Goal: Information Seeking & Learning: Learn about a topic

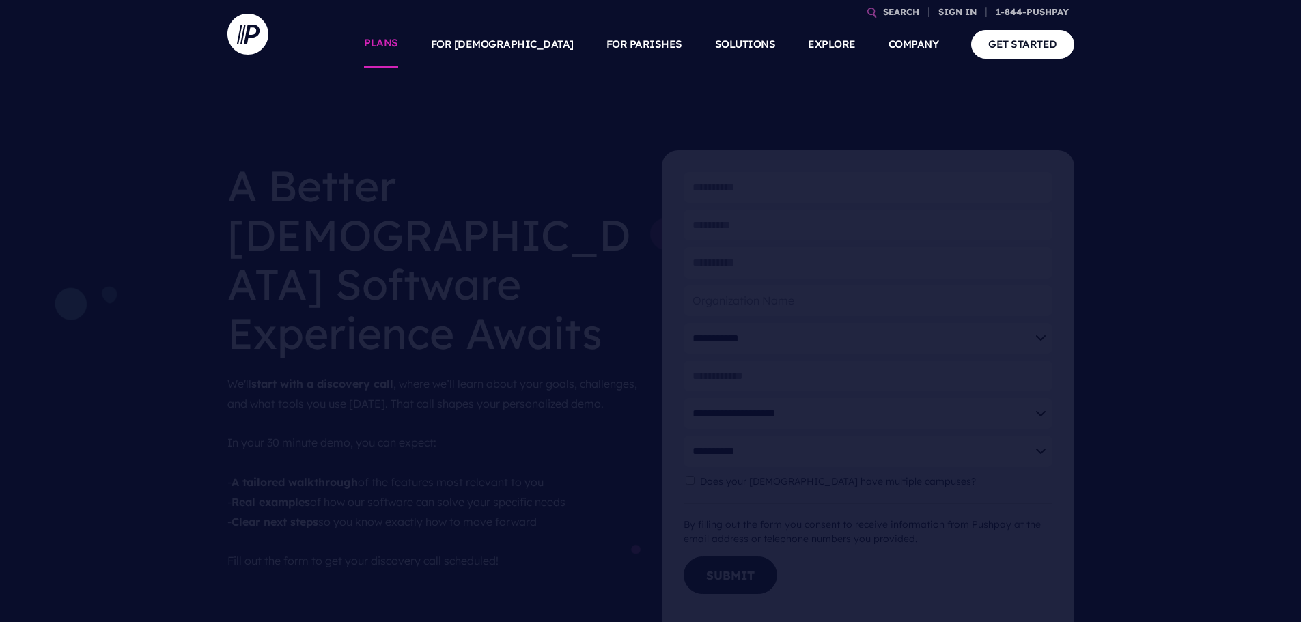
click at [398, 50] on link "PLANS" at bounding box center [381, 44] width 34 height 48
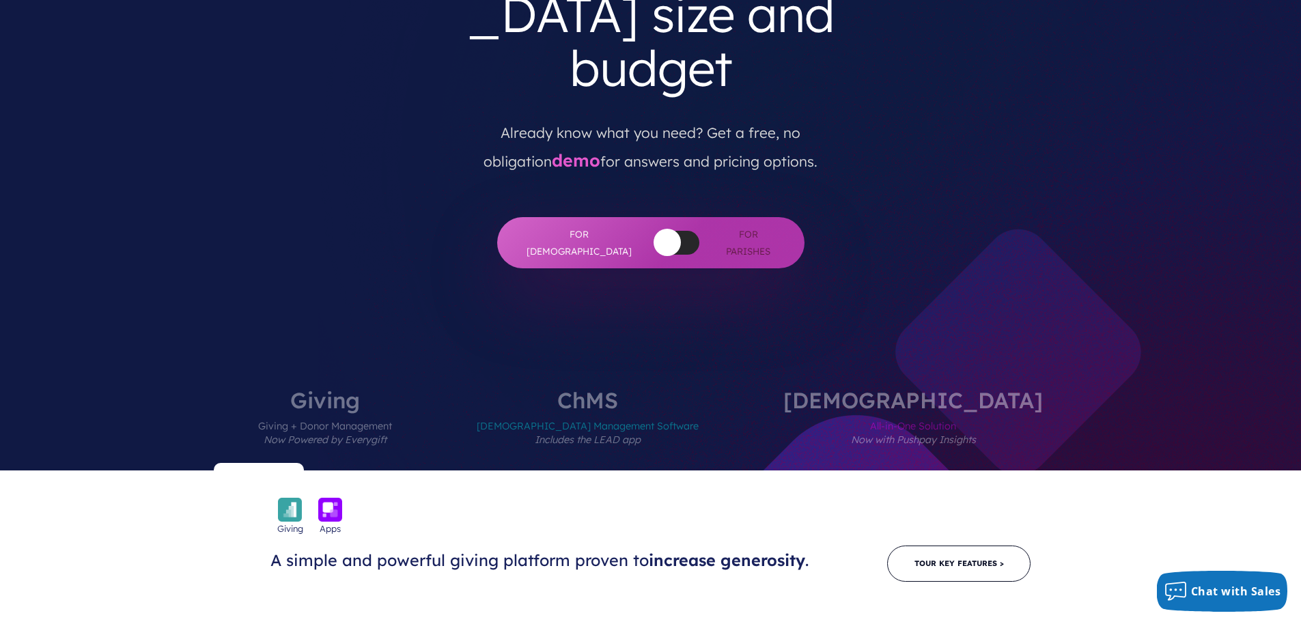
click at [654, 229] on button "button" at bounding box center [667, 242] width 27 height 27
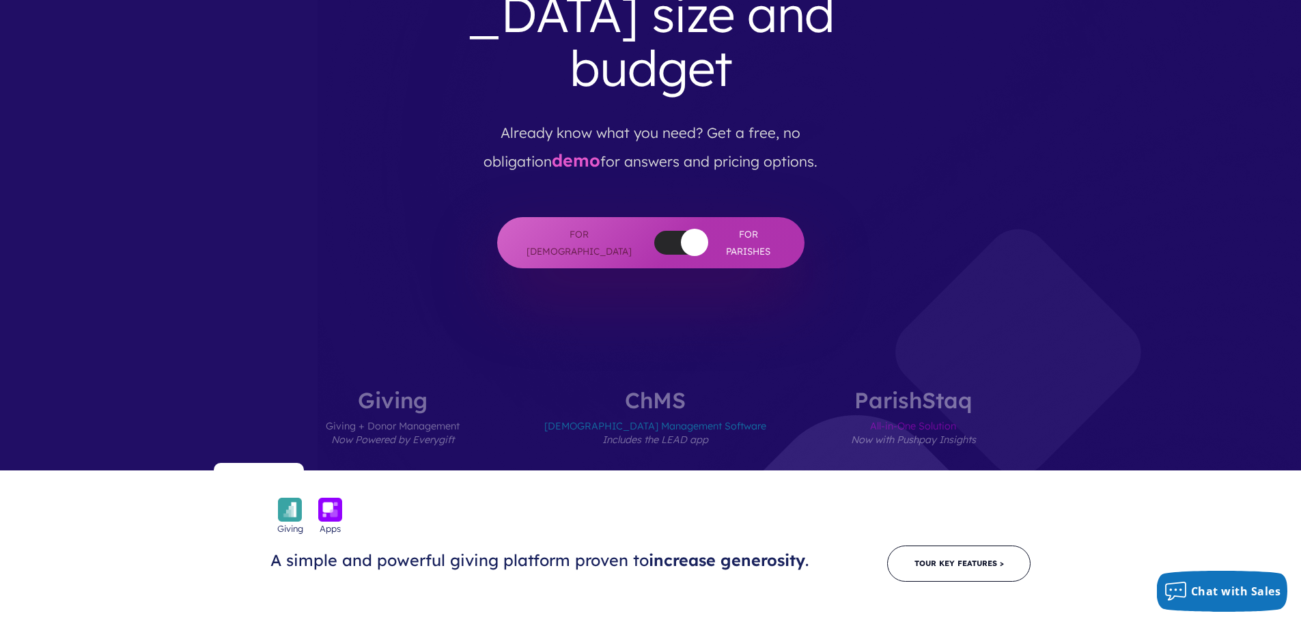
click at [681, 229] on button "button" at bounding box center [694, 242] width 27 height 27
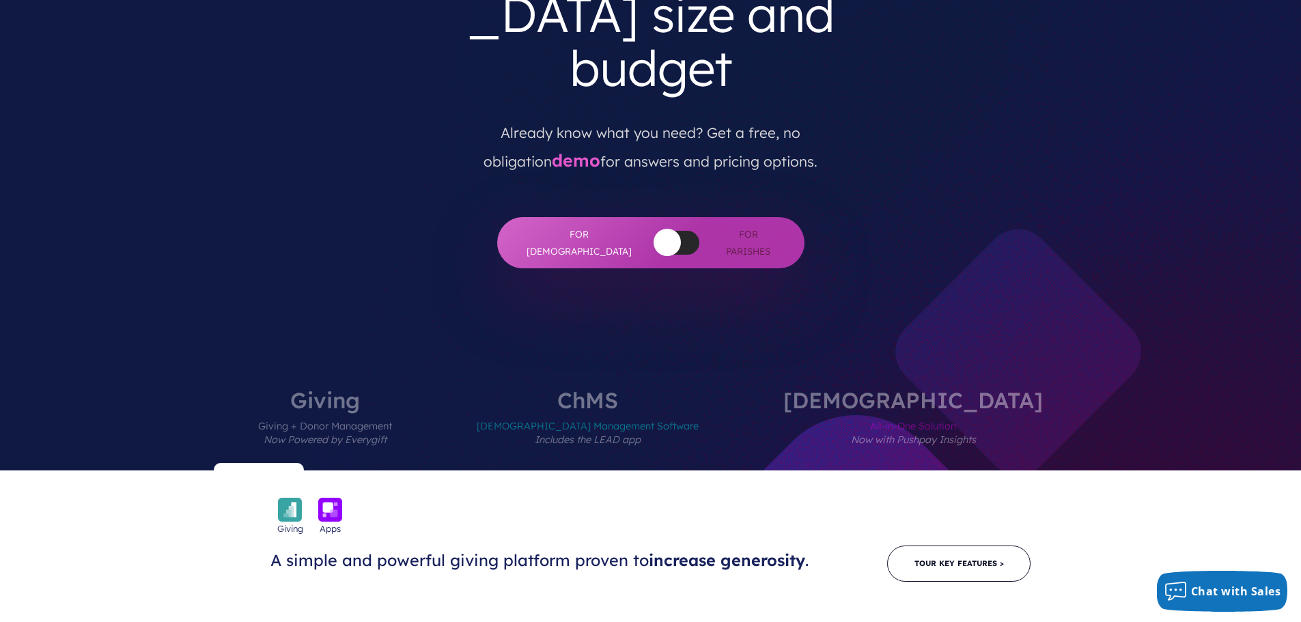
click at [654, 229] on button "button" at bounding box center [667, 242] width 27 height 27
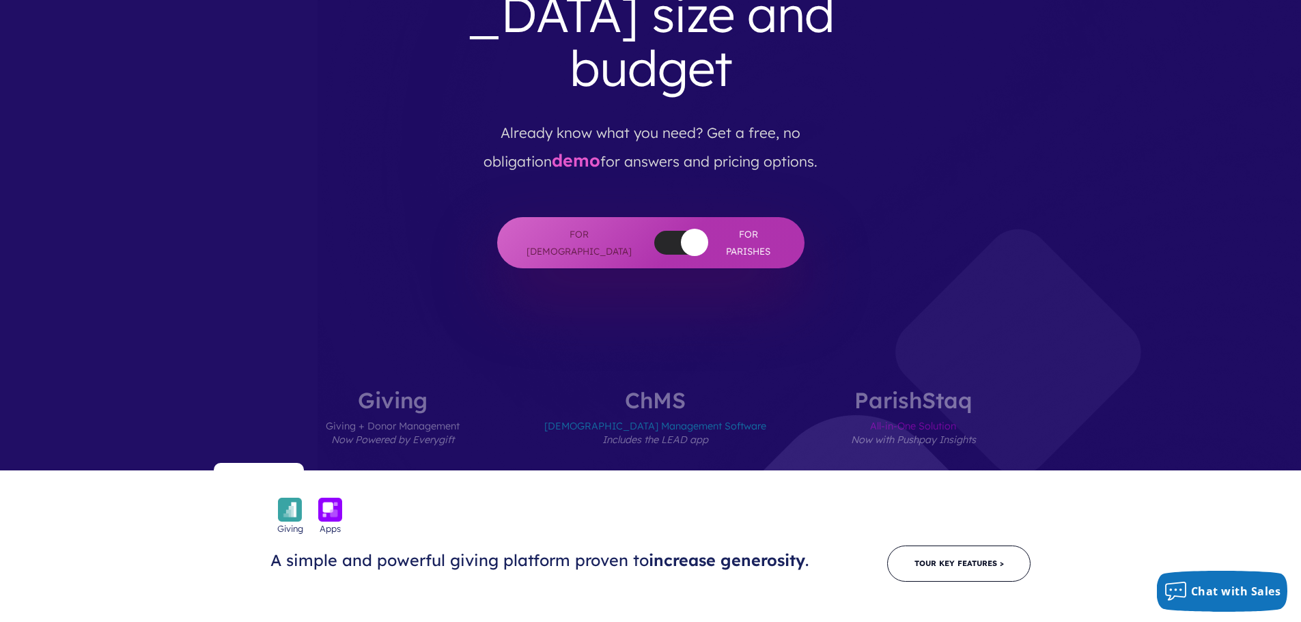
click at [654, 231] on div at bounding box center [676, 243] width 45 height 24
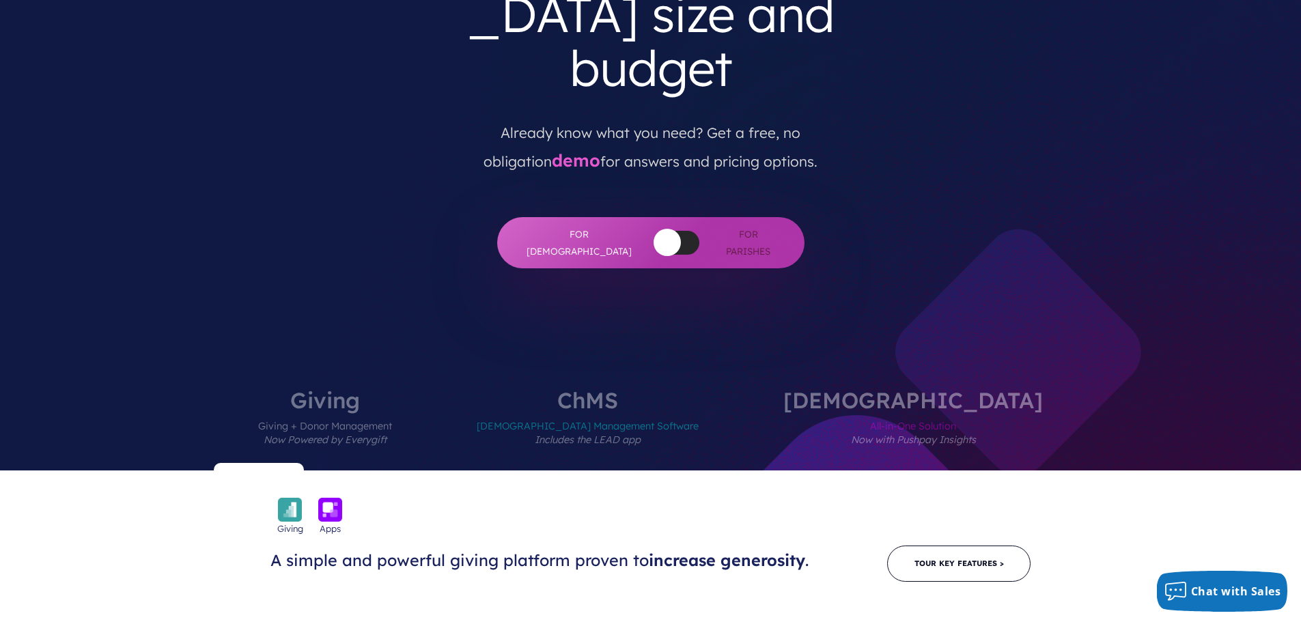
click at [654, 229] on button "button" at bounding box center [667, 242] width 27 height 27
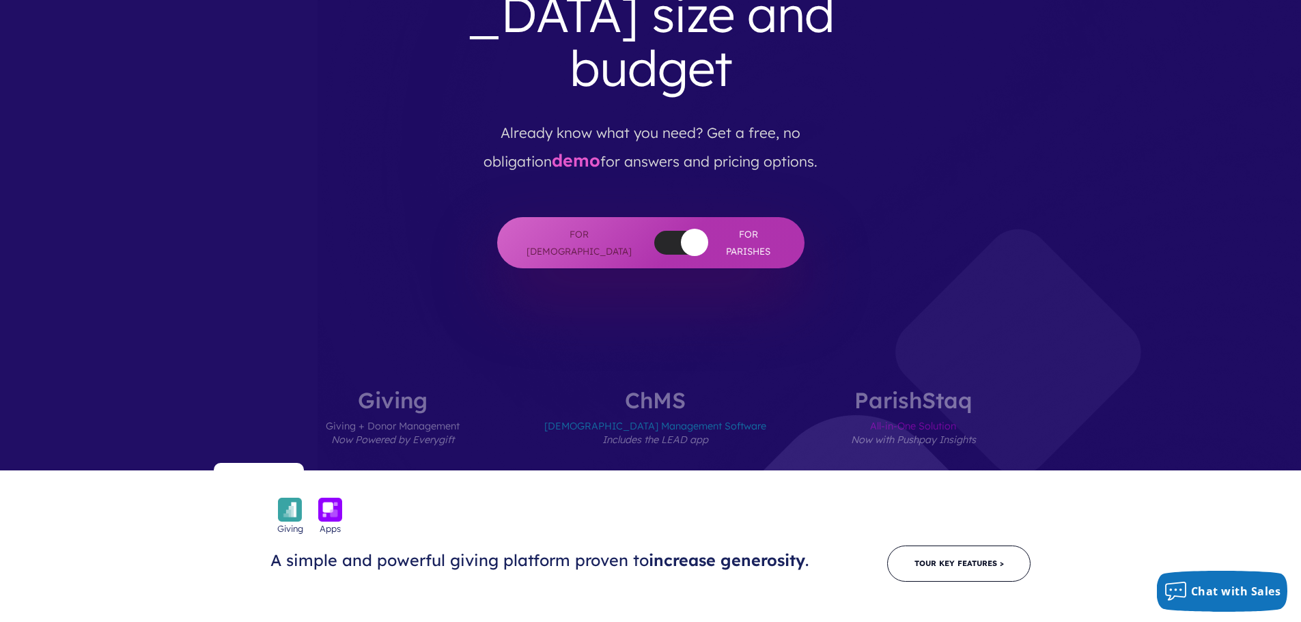
click at [654, 231] on div at bounding box center [676, 243] width 45 height 24
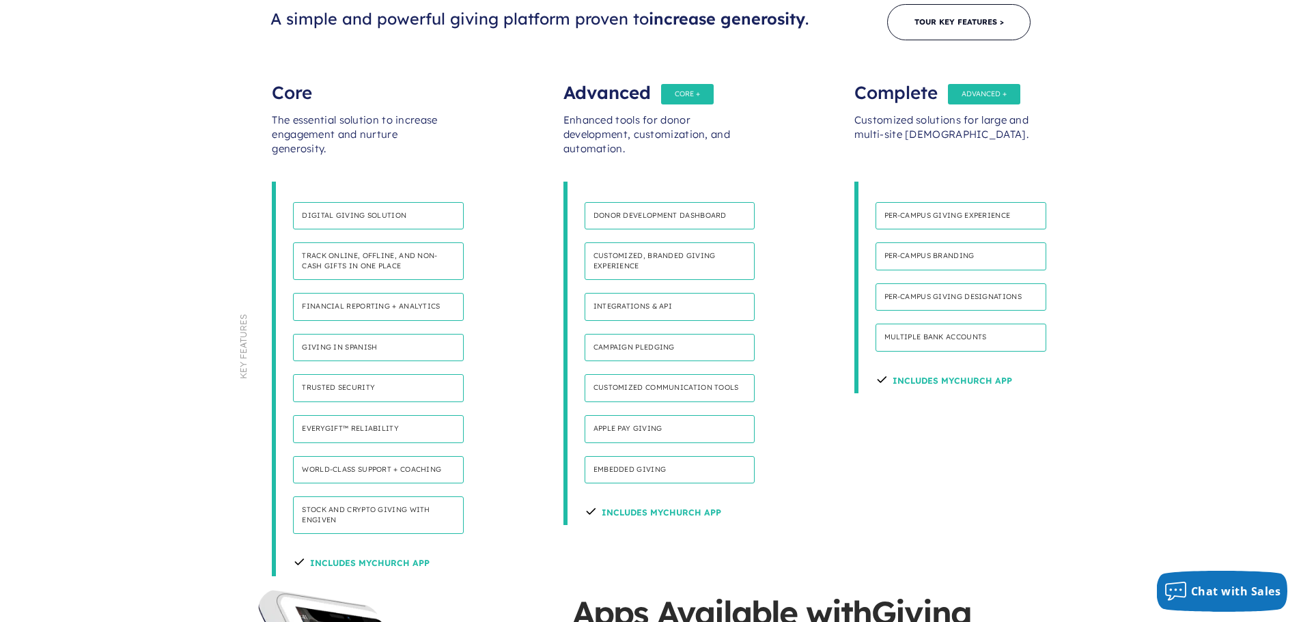
scroll to position [680, 0]
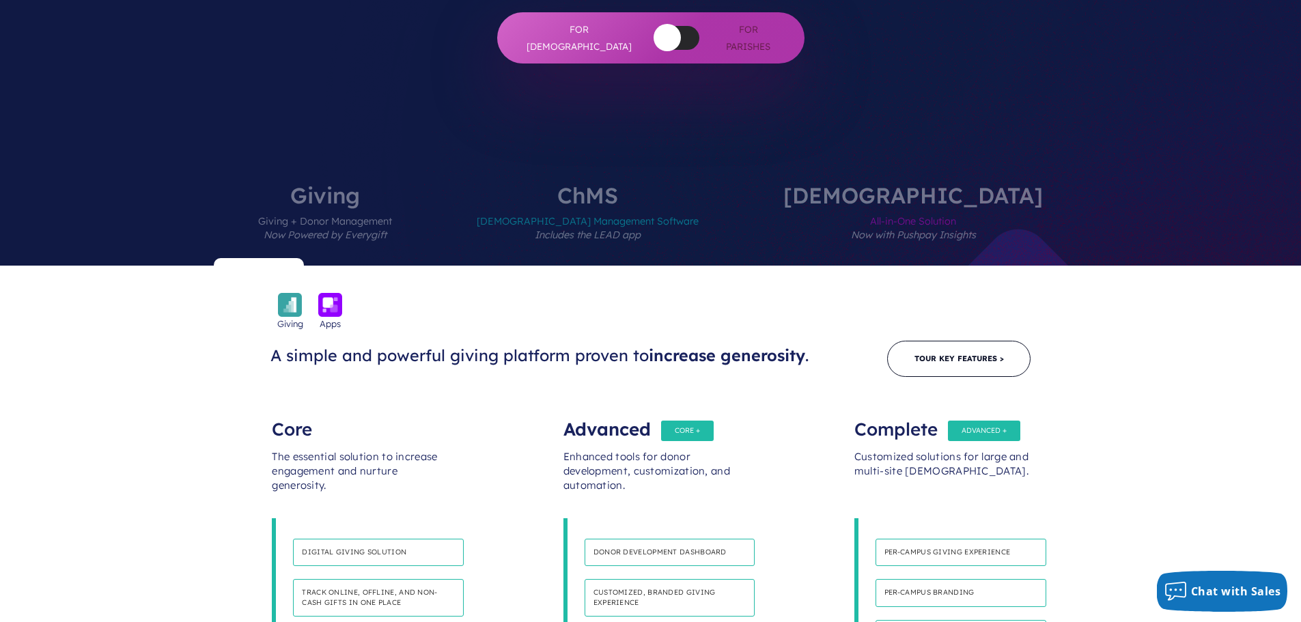
click at [641, 206] on span "[DEMOGRAPHIC_DATA] Management Software Includes the LEAD app" at bounding box center [588, 235] width 222 height 59
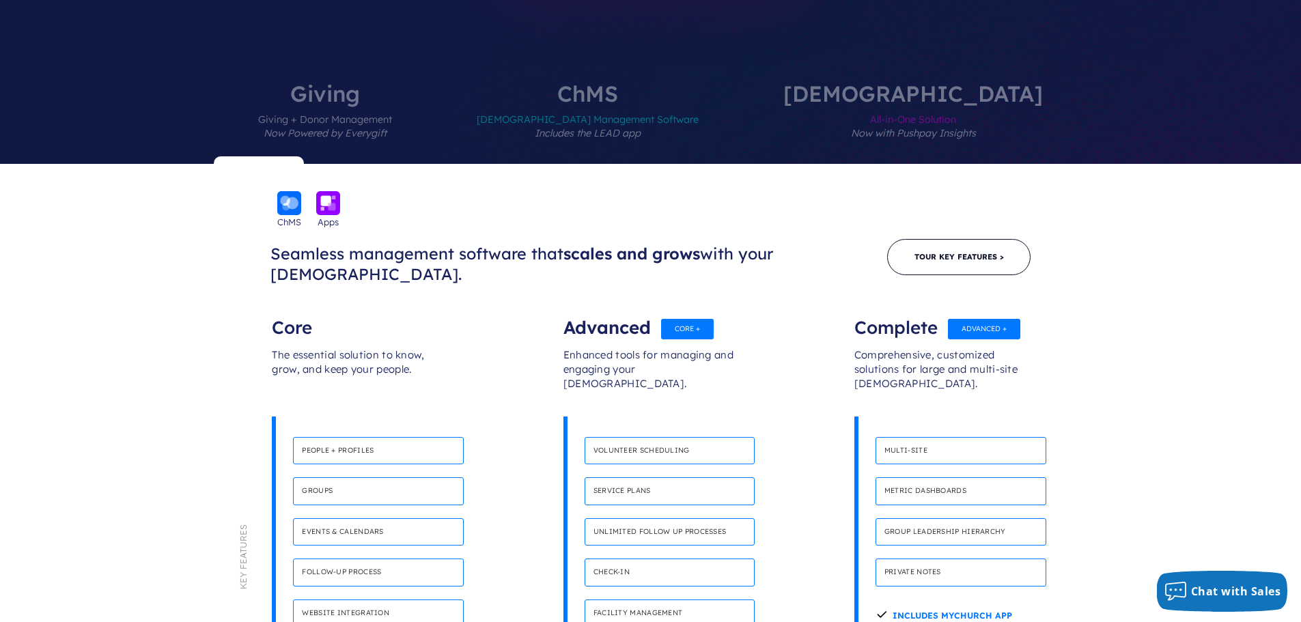
scroll to position [469, 0]
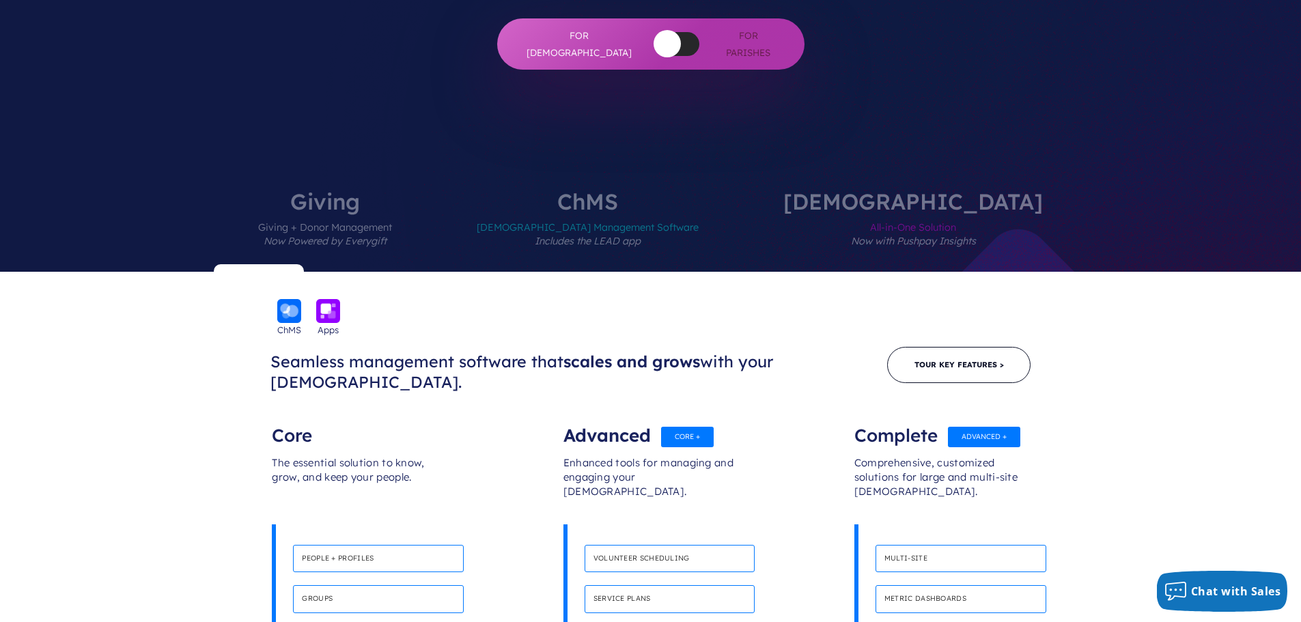
click at [857, 212] on span "All-in-One Solution Now with Pushpay Insights" at bounding box center [913, 241] width 260 height 59
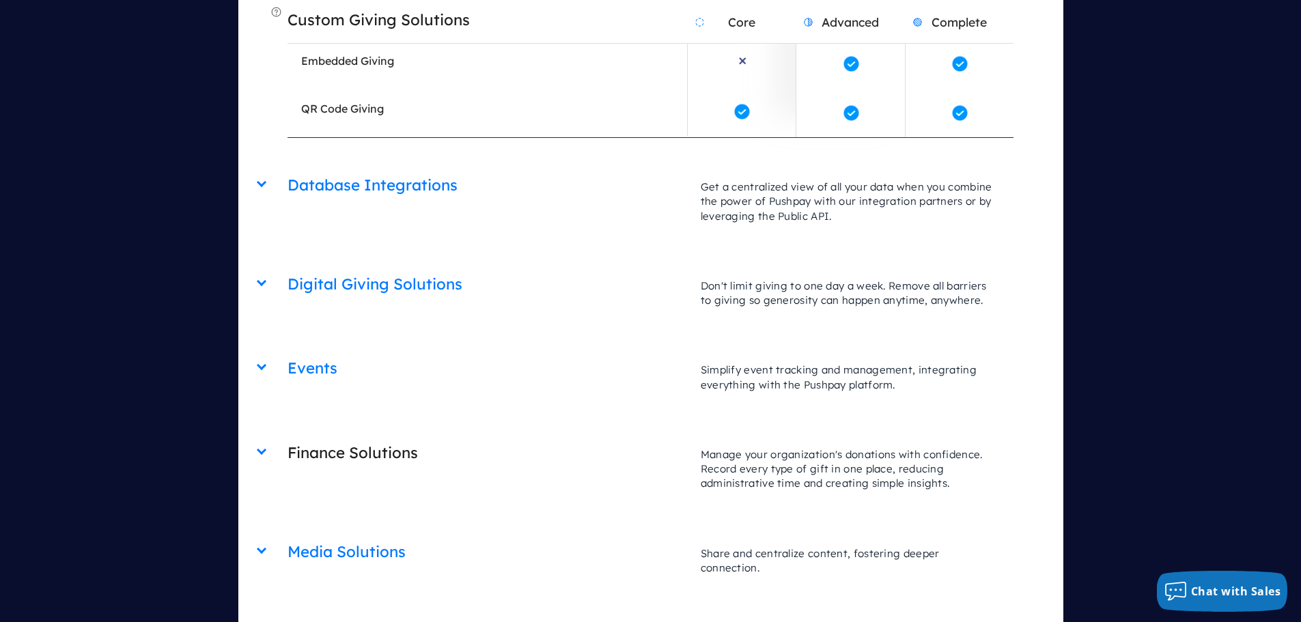
scroll to position [3474, 0]
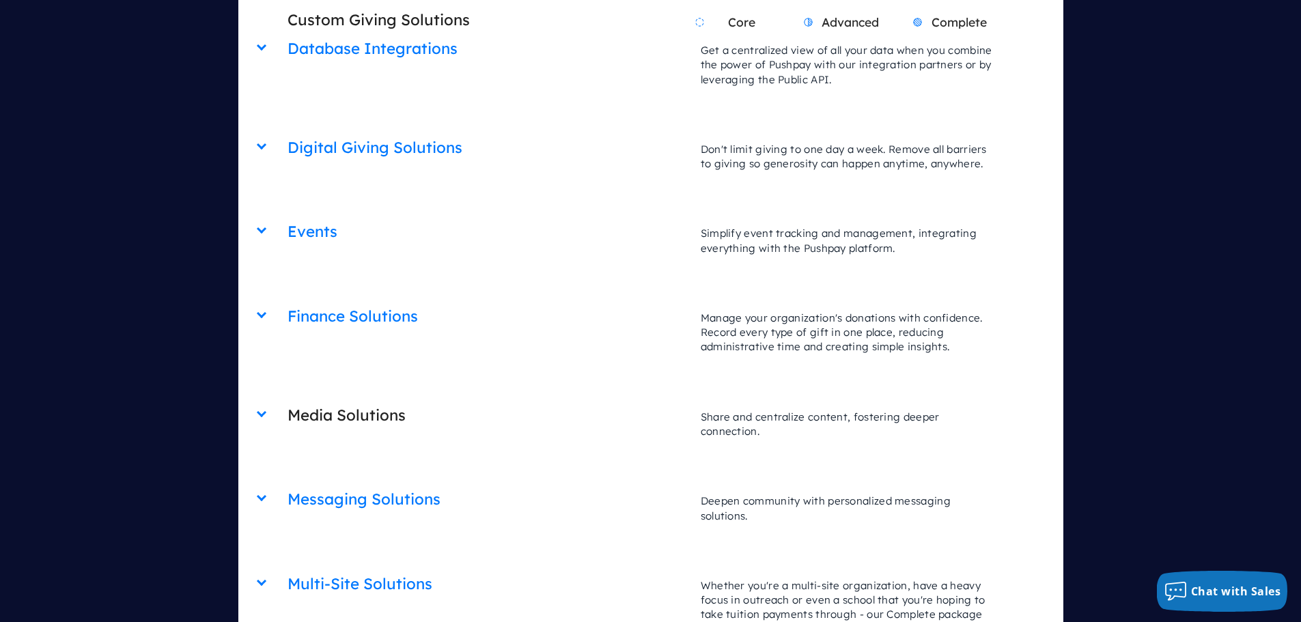
click at [374, 398] on h2 "Media Solutions" at bounding box center [488, 415] width 400 height 35
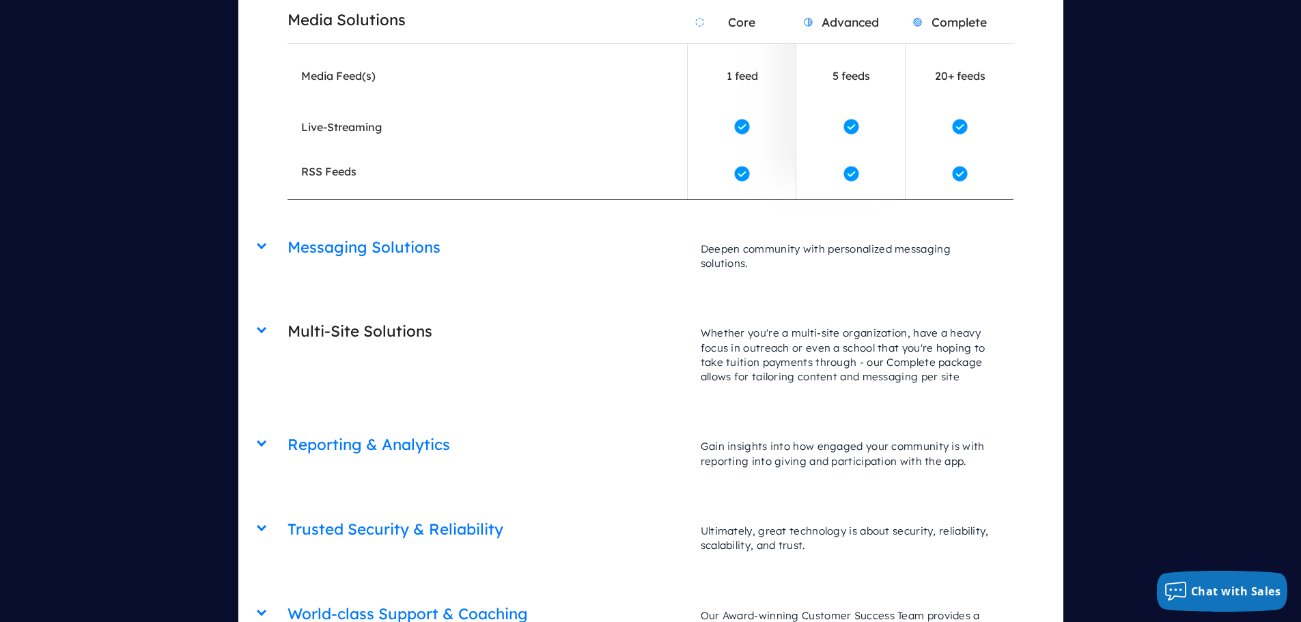
scroll to position [3884, 0]
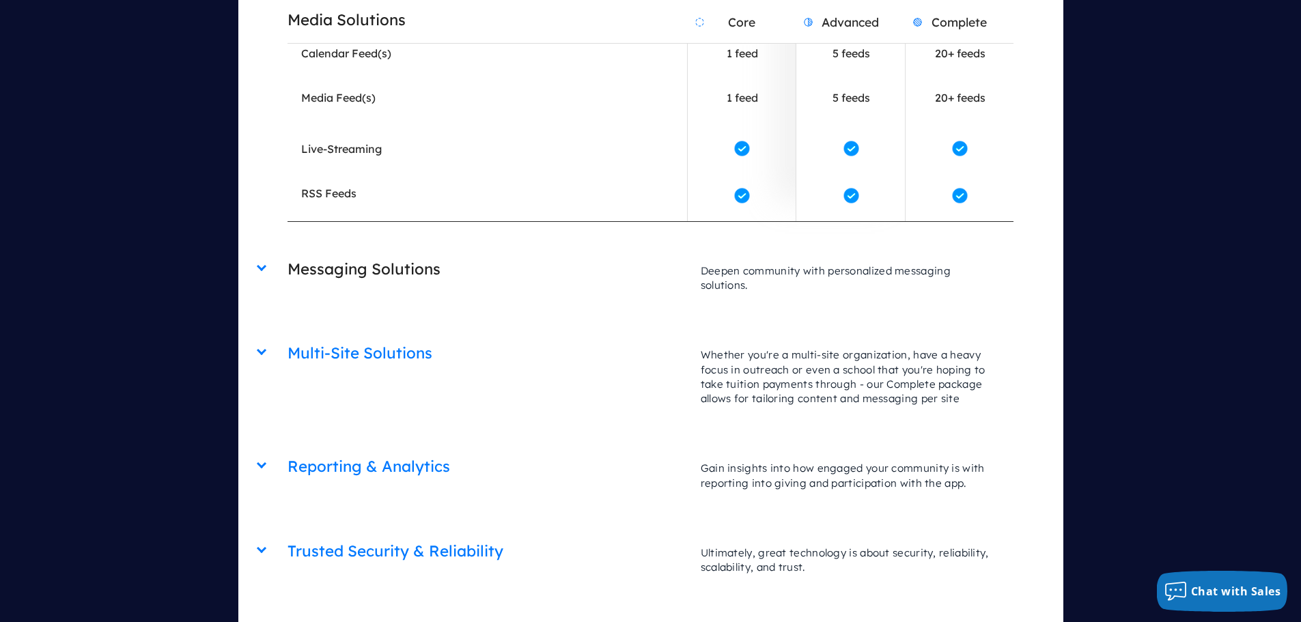
click at [404, 252] on h2 "Messaging Solutions" at bounding box center [488, 269] width 400 height 35
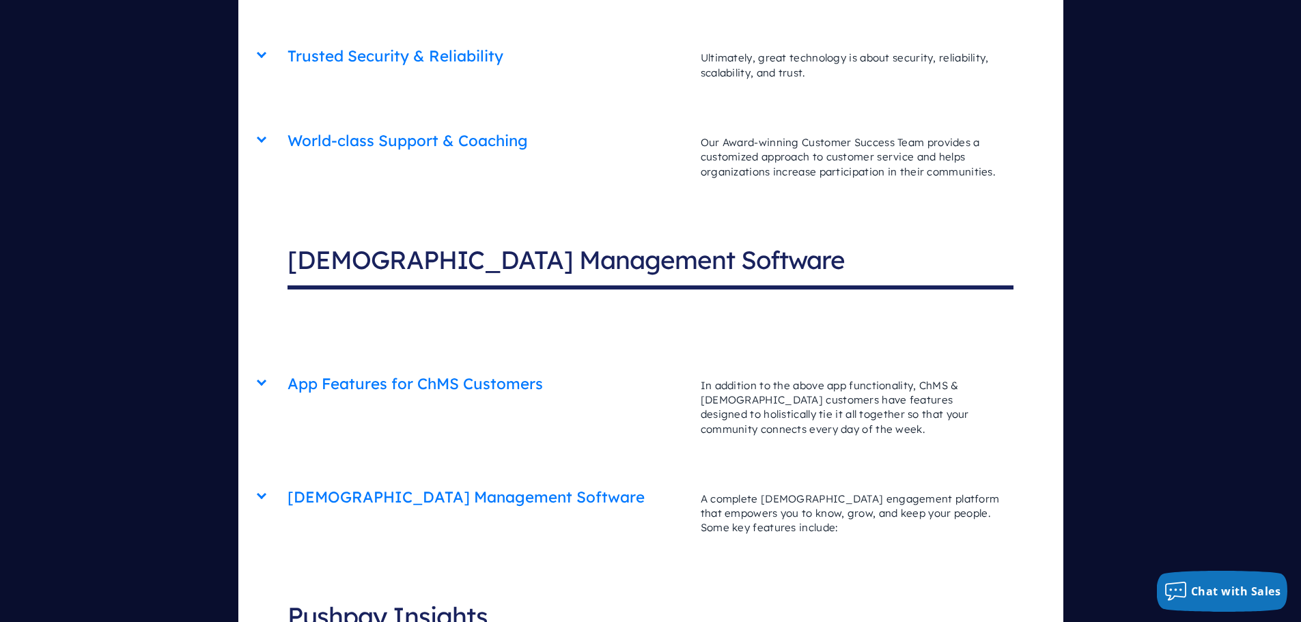
scroll to position [4635, 0]
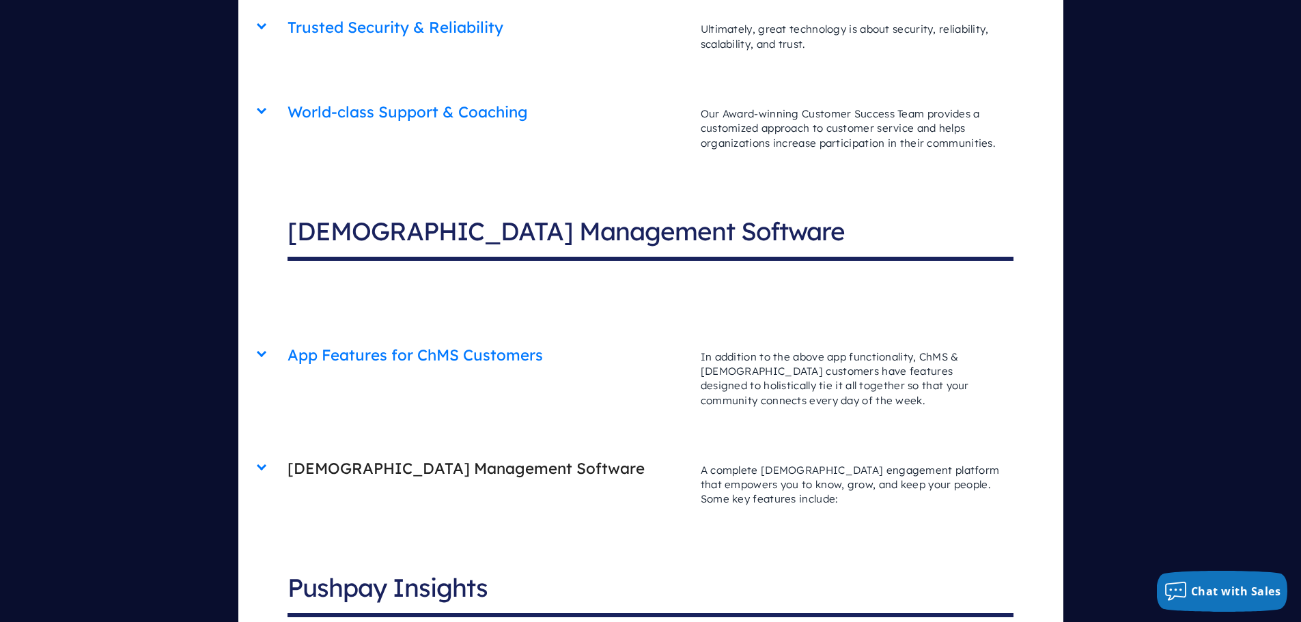
click at [474, 451] on h2 "[DEMOGRAPHIC_DATA] Management Software" at bounding box center [488, 468] width 400 height 35
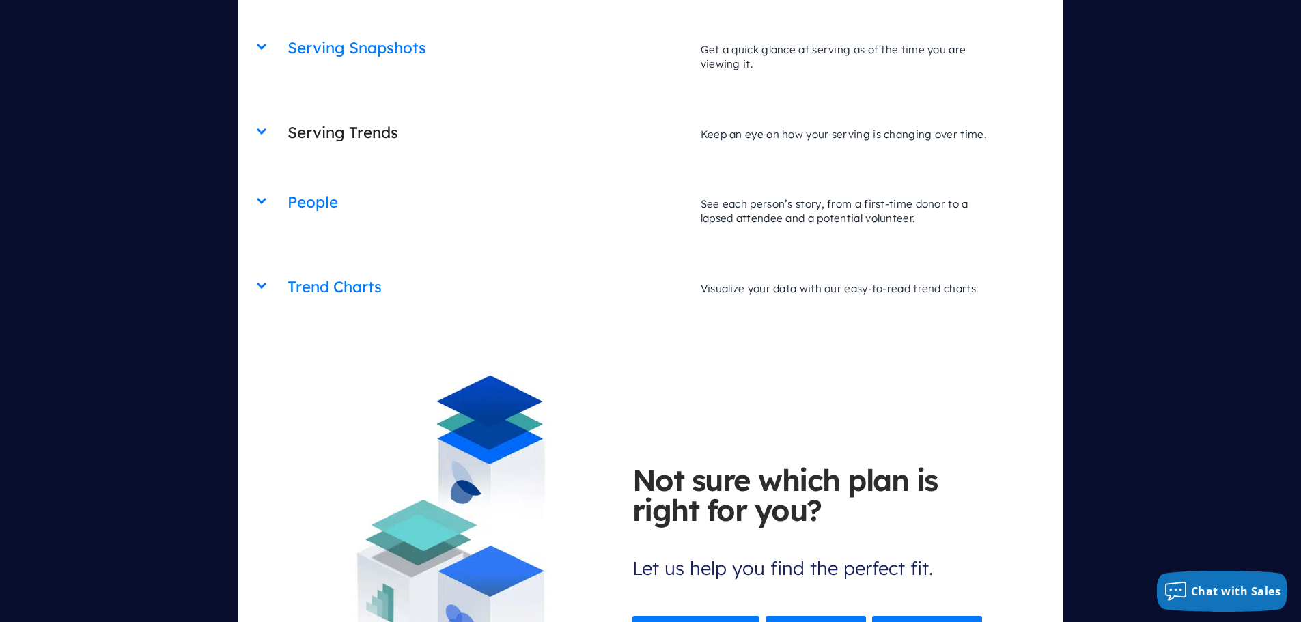
scroll to position [6615, 0]
